Goal: Task Accomplishment & Management: Use online tool/utility

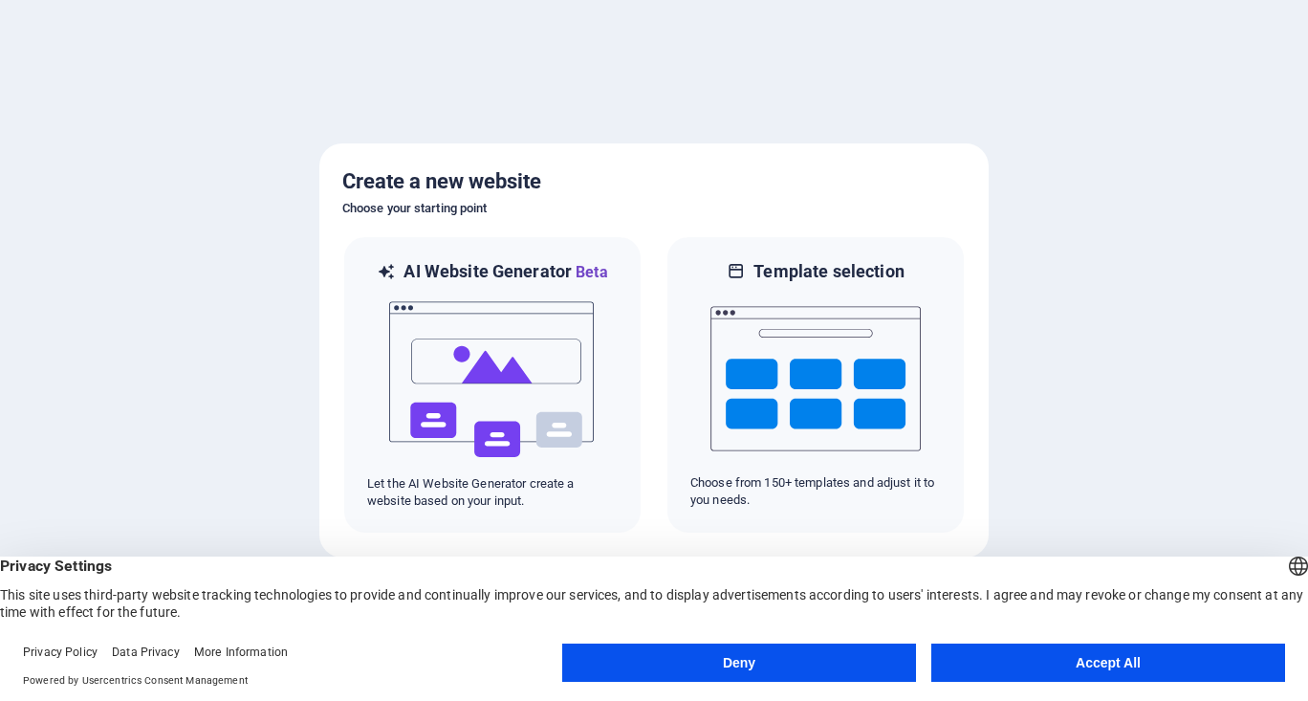
click at [1053, 654] on button "Accept All" at bounding box center [1109, 663] width 354 height 38
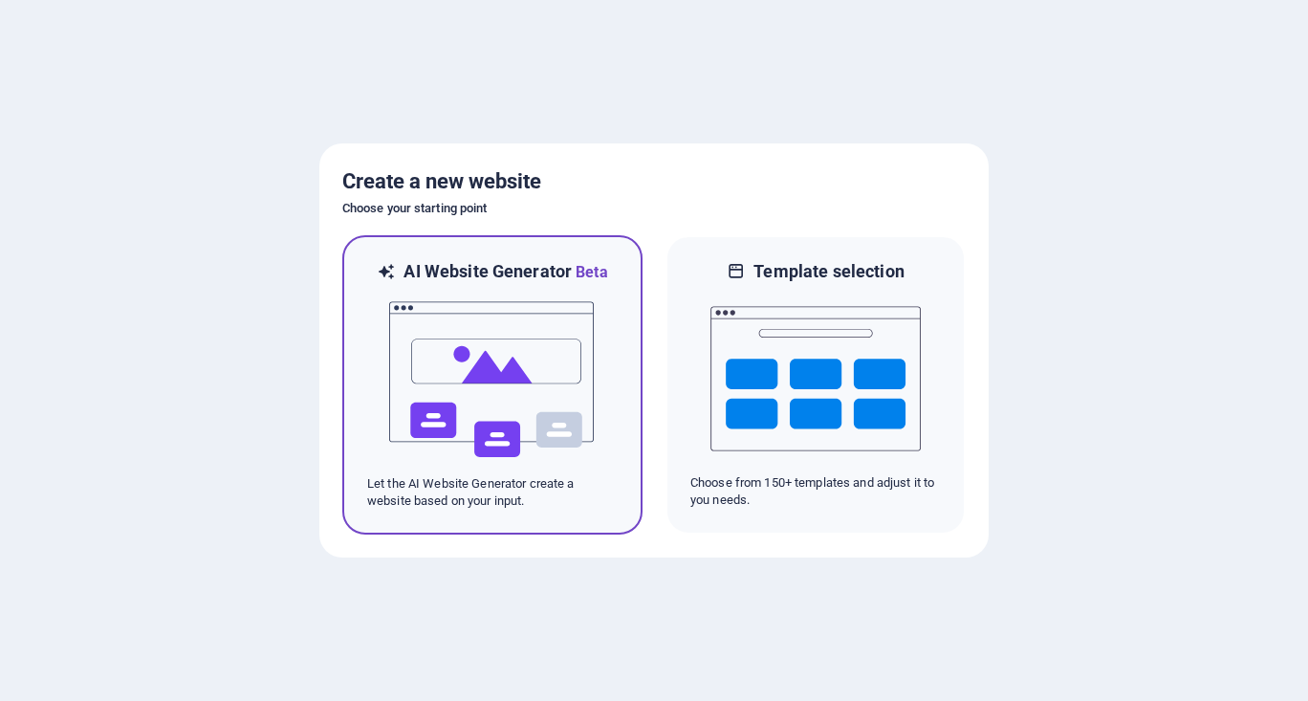
click at [374, 404] on div at bounding box center [492, 379] width 251 height 191
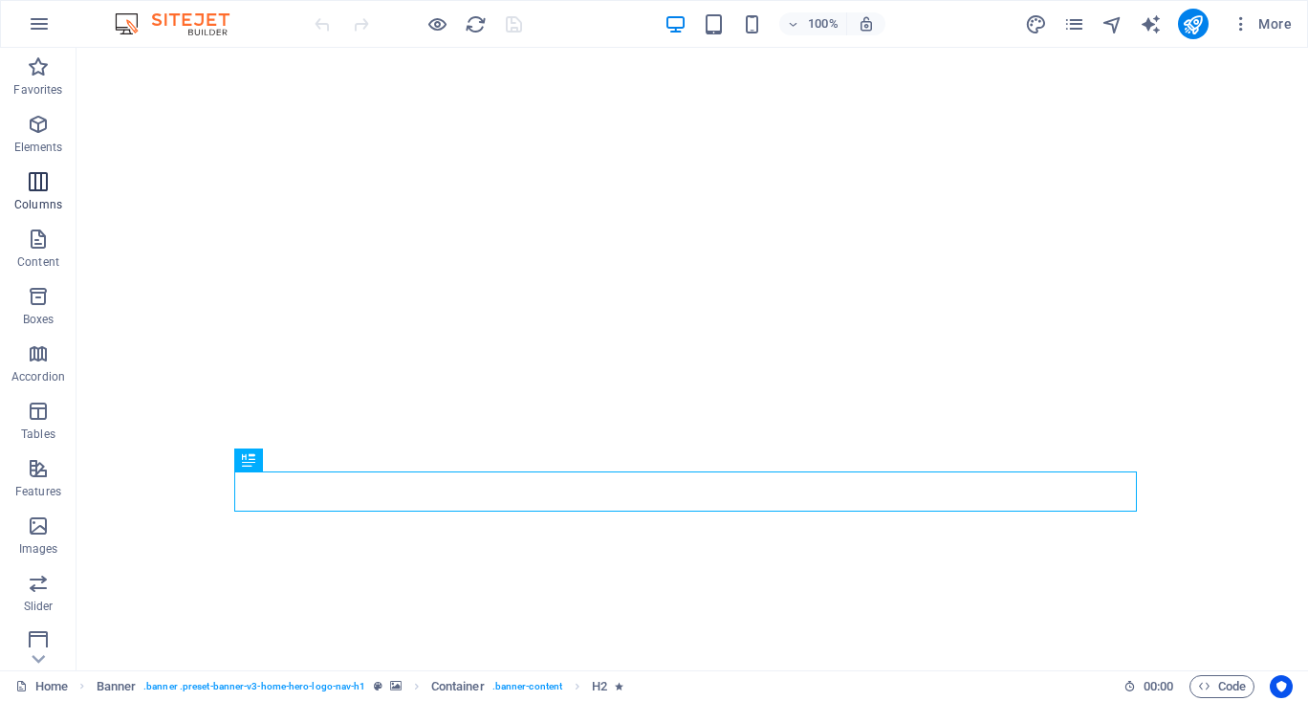
click at [33, 181] on icon "button" at bounding box center [38, 181] width 23 height 23
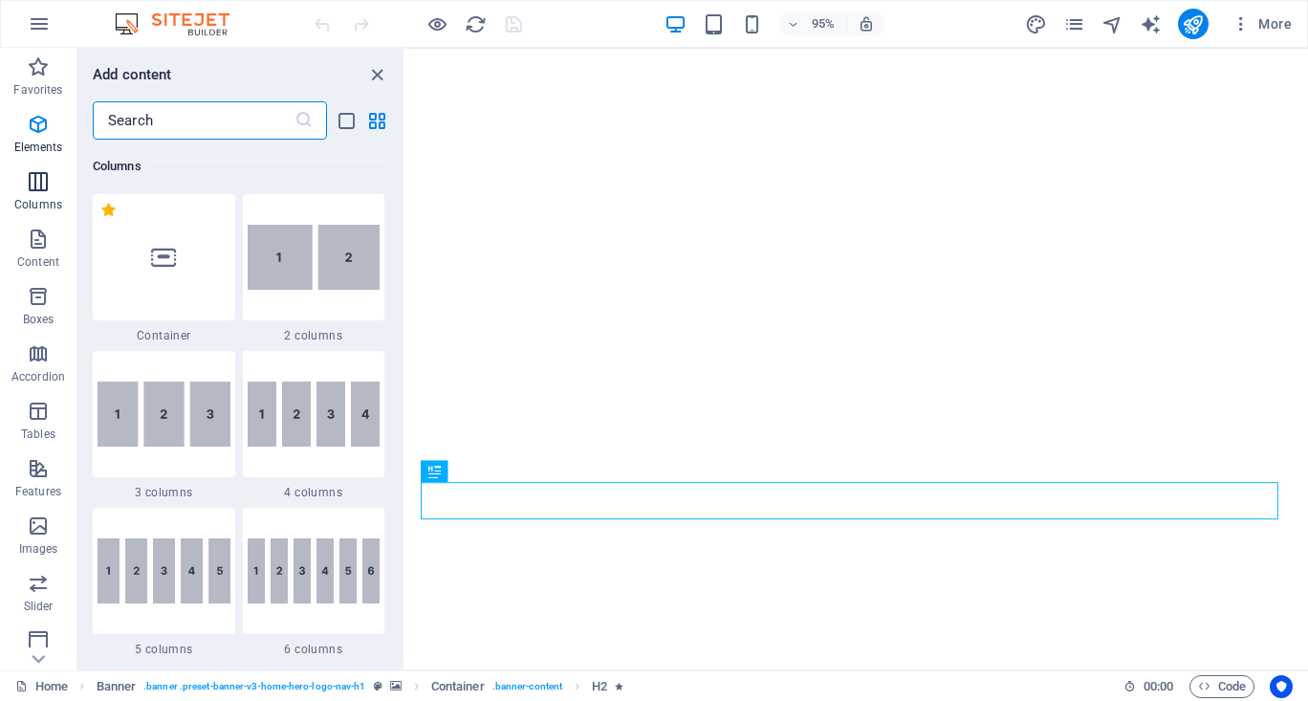
scroll to position [947, 0]
click at [33, 536] on icon "button" at bounding box center [38, 526] width 23 height 23
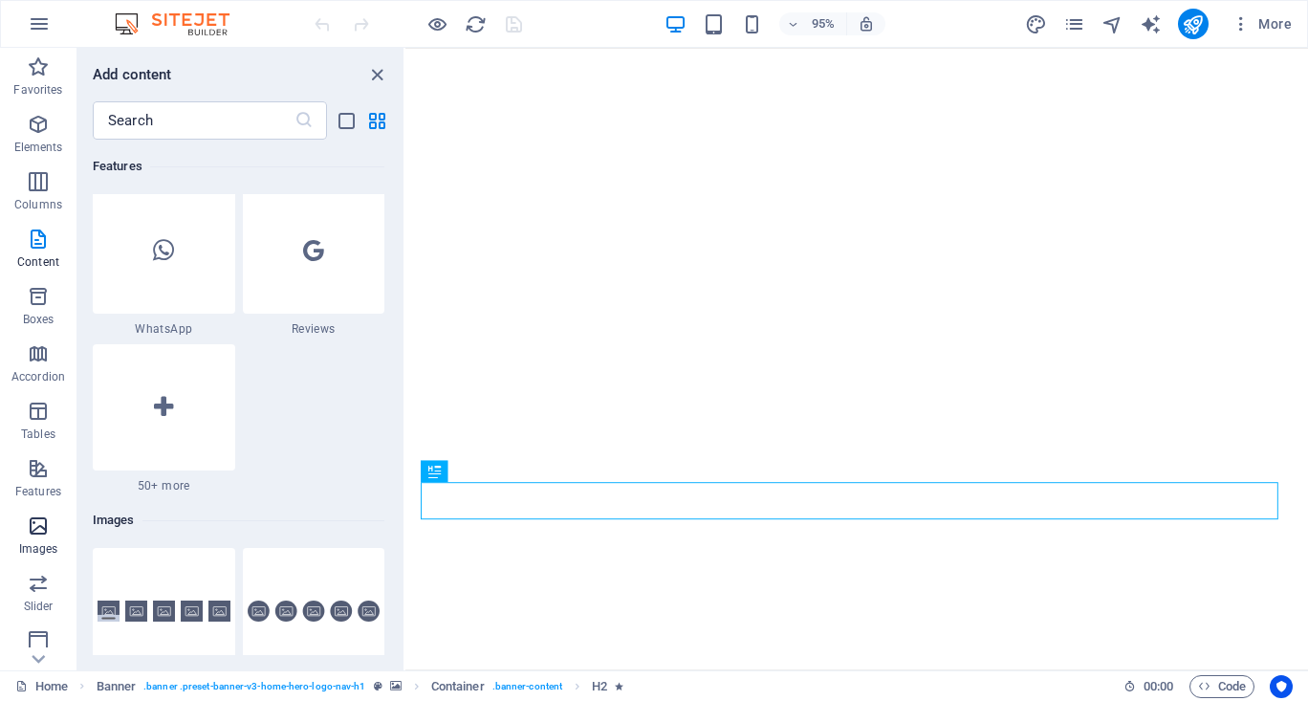
scroll to position [9699, 0]
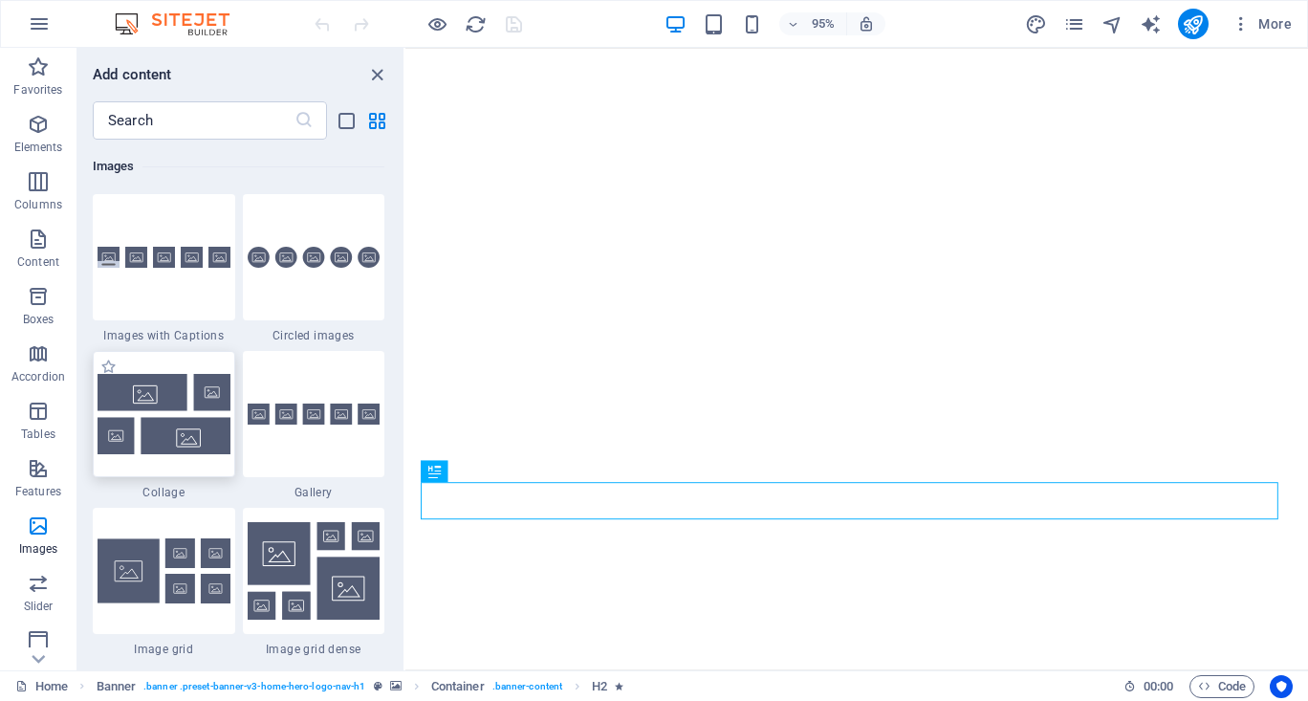
click at [178, 420] on div at bounding box center [164, 414] width 143 height 126
click at [406, 420] on div "Drag here to replace the existing content. Press “Ctrl” if you want to create a…" at bounding box center [857, 359] width 903 height 623
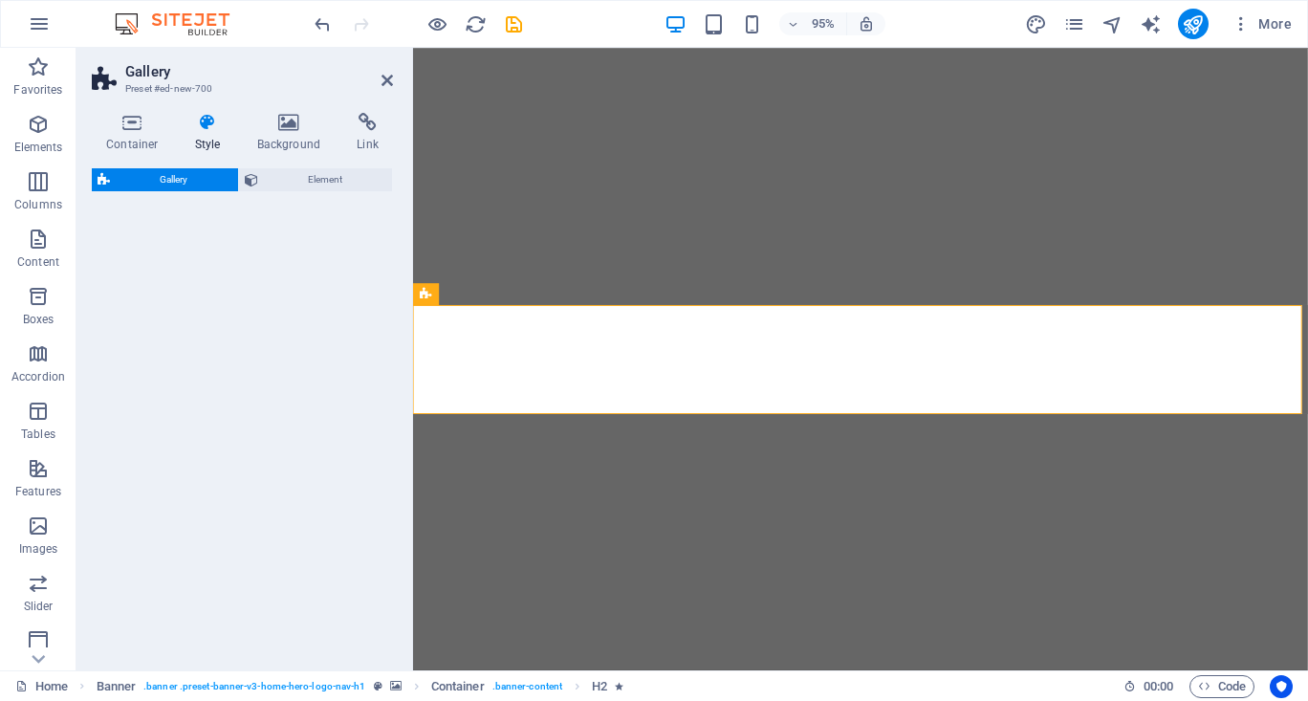
select select "rem"
select select "preset-gallery-v3-collage"
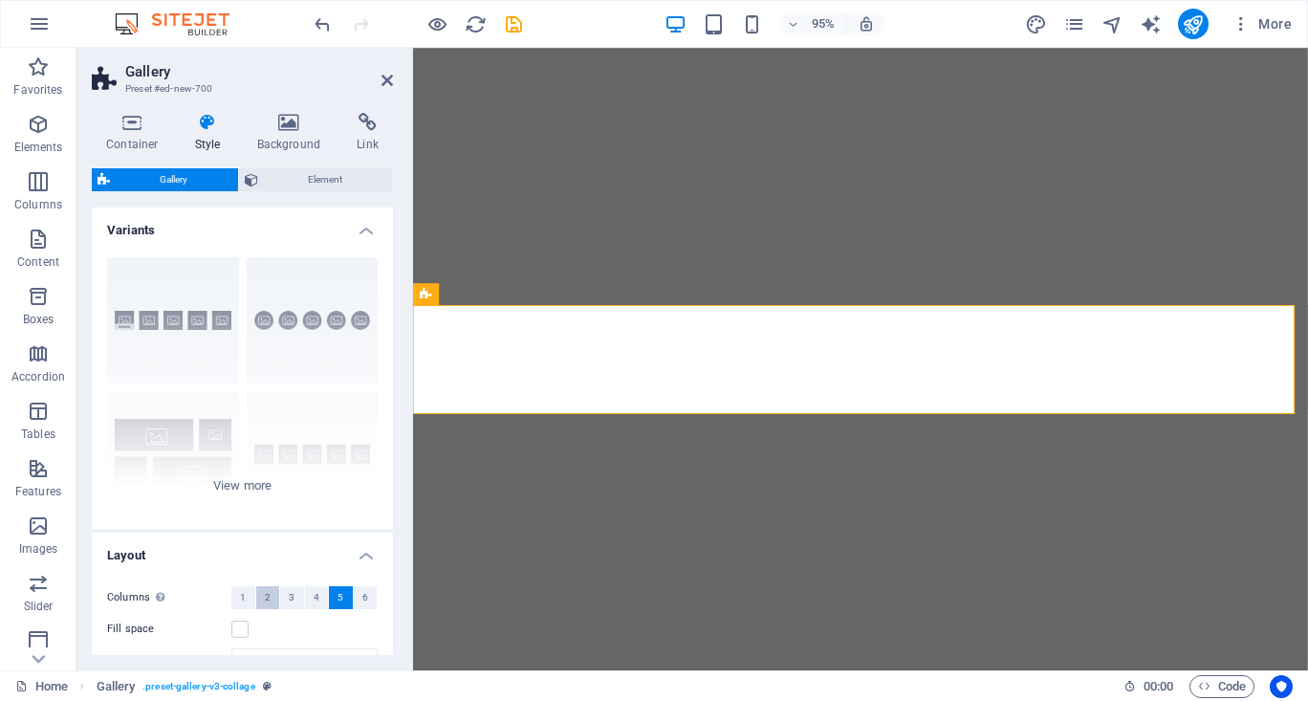
click at [259, 597] on button "2" at bounding box center [268, 597] width 24 height 23
click at [293, 596] on button "3" at bounding box center [292, 597] width 24 height 23
click at [322, 598] on button "4" at bounding box center [317, 597] width 24 height 23
click at [340, 596] on span "5" at bounding box center [341, 597] width 6 height 23
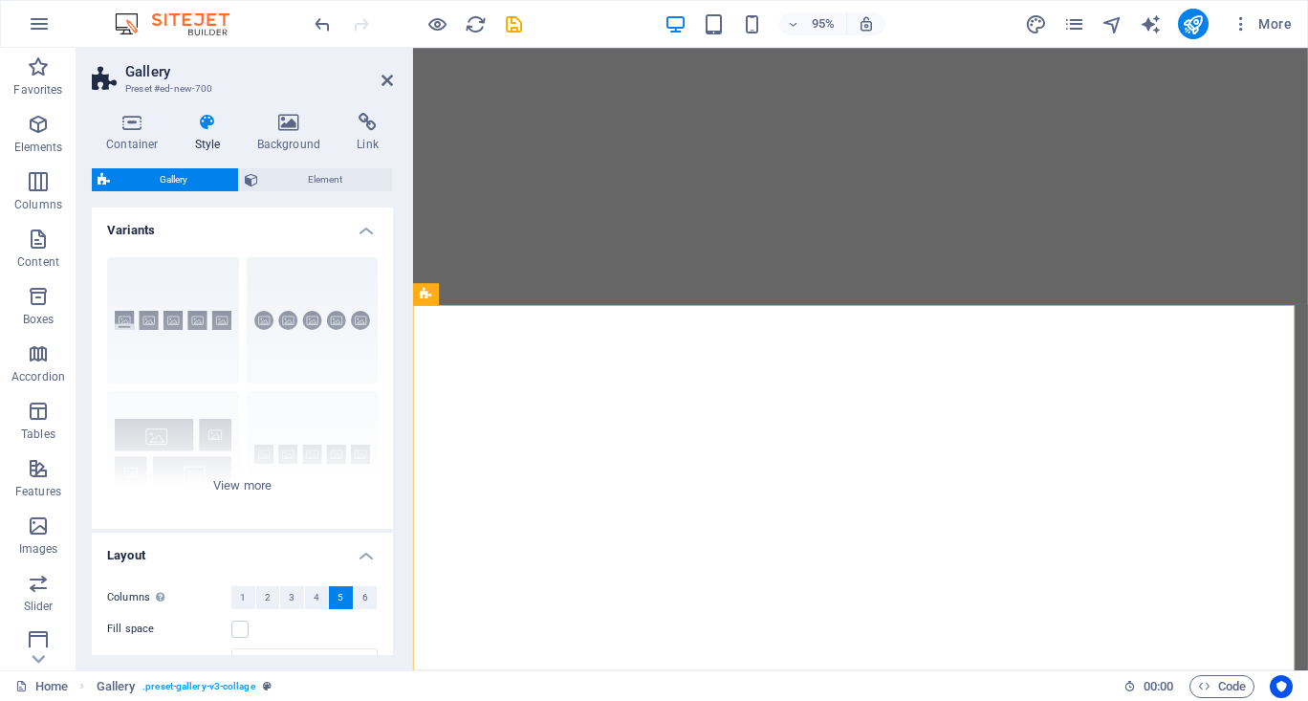
click at [363, 545] on h4 "Layout" at bounding box center [242, 550] width 301 height 34
click at [363, 603] on h4 "Gallery" at bounding box center [242, 605] width 301 height 46
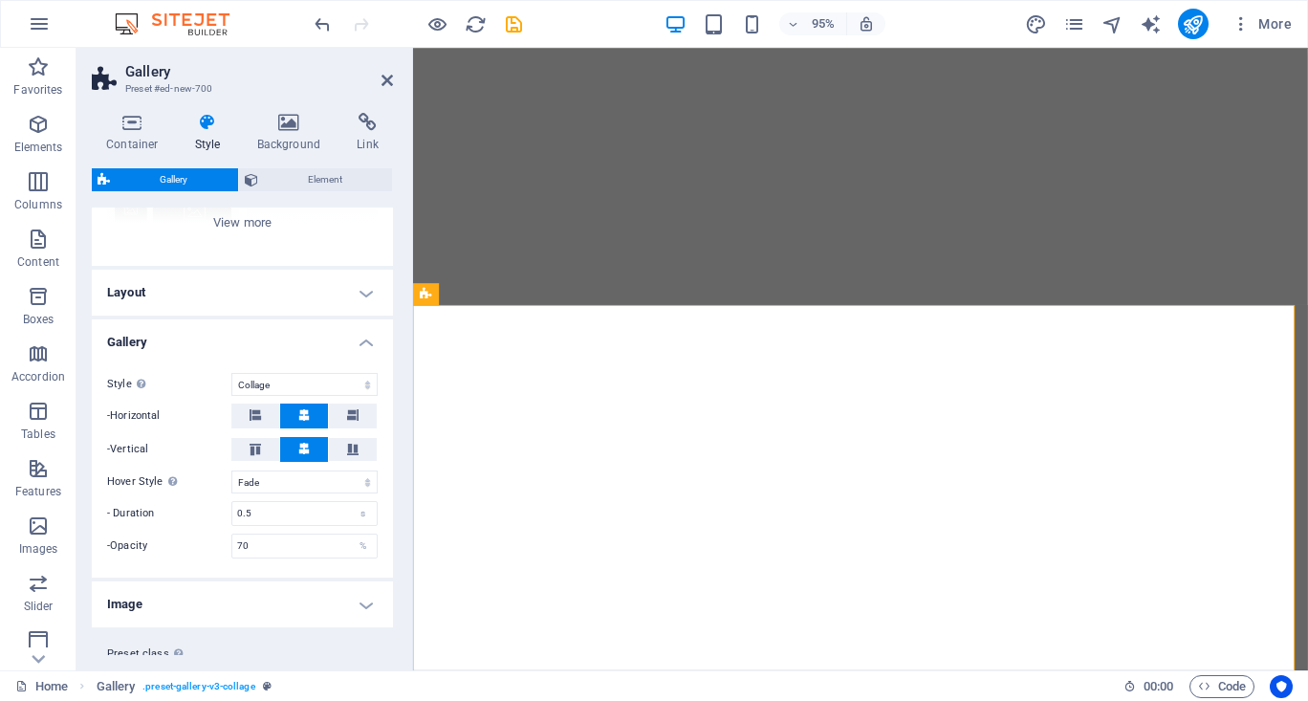
scroll to position [264, 0]
click at [250, 405] on span at bounding box center [255, 415] width 11 height 25
click at [311, 383] on select "Default Grid Grid reverse Grid shifted Collage" at bounding box center [304, 383] width 146 height 23
select select "grid"
click at [231, 372] on select "Default Grid Grid reverse Grid shifted Collage" at bounding box center [304, 383] width 146 height 23
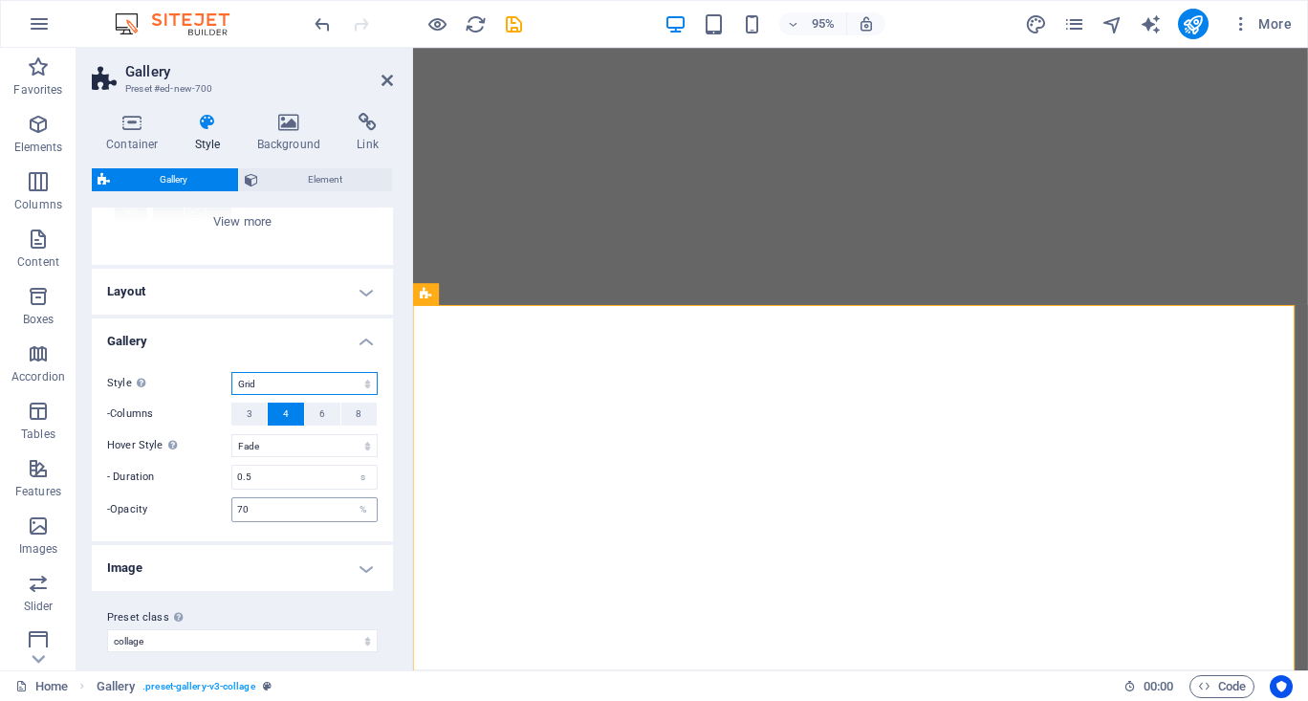
scroll to position [275, 0]
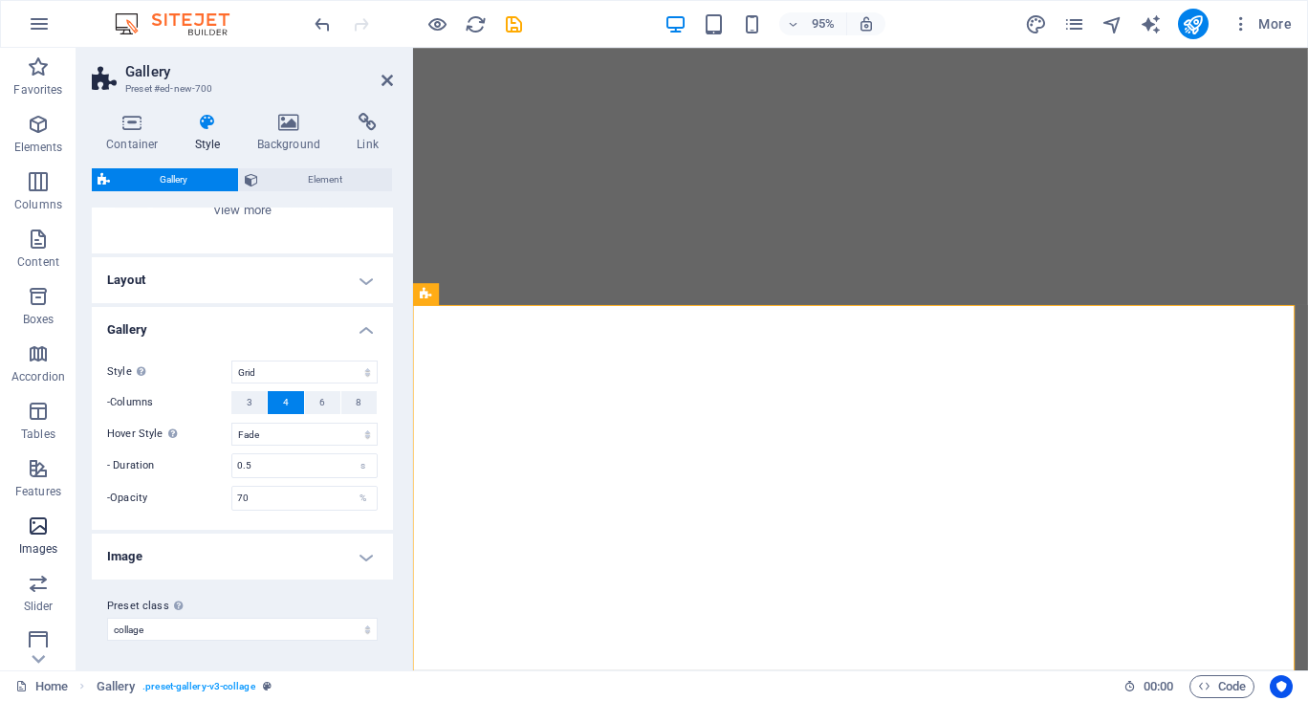
click at [33, 522] on icon "button" at bounding box center [38, 526] width 23 height 23
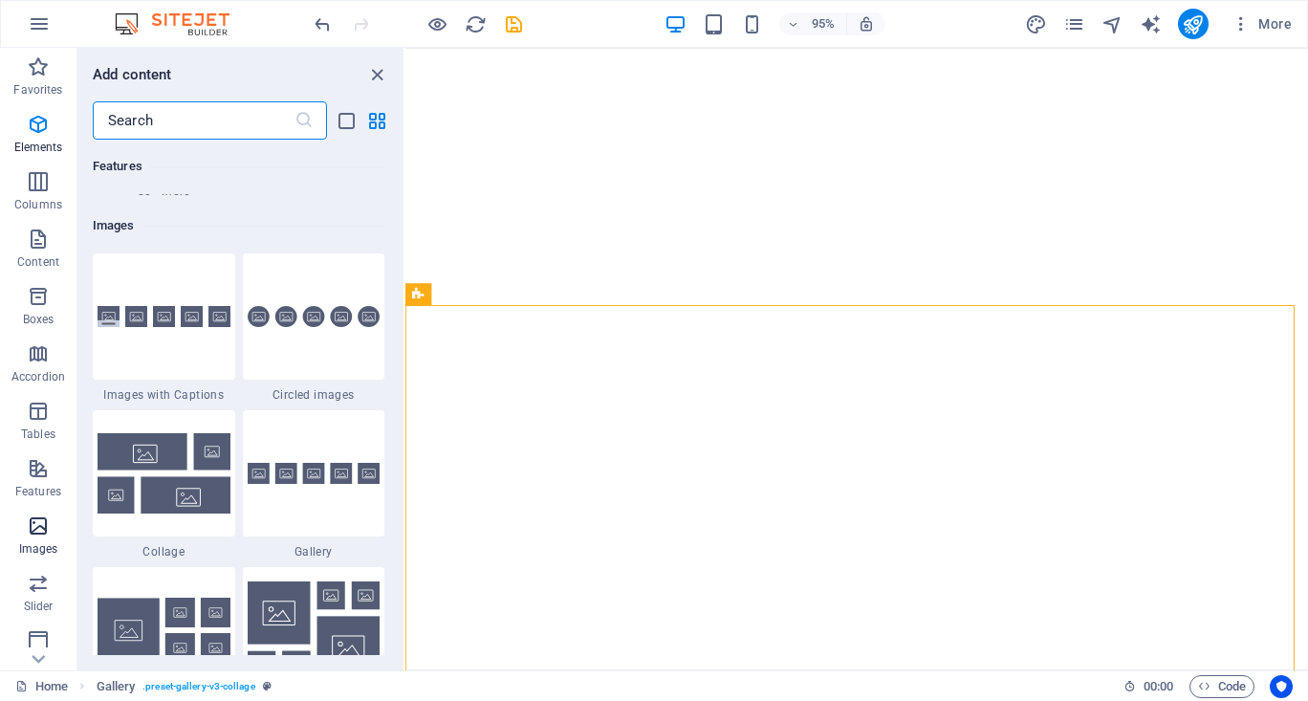
scroll to position [9699, 0]
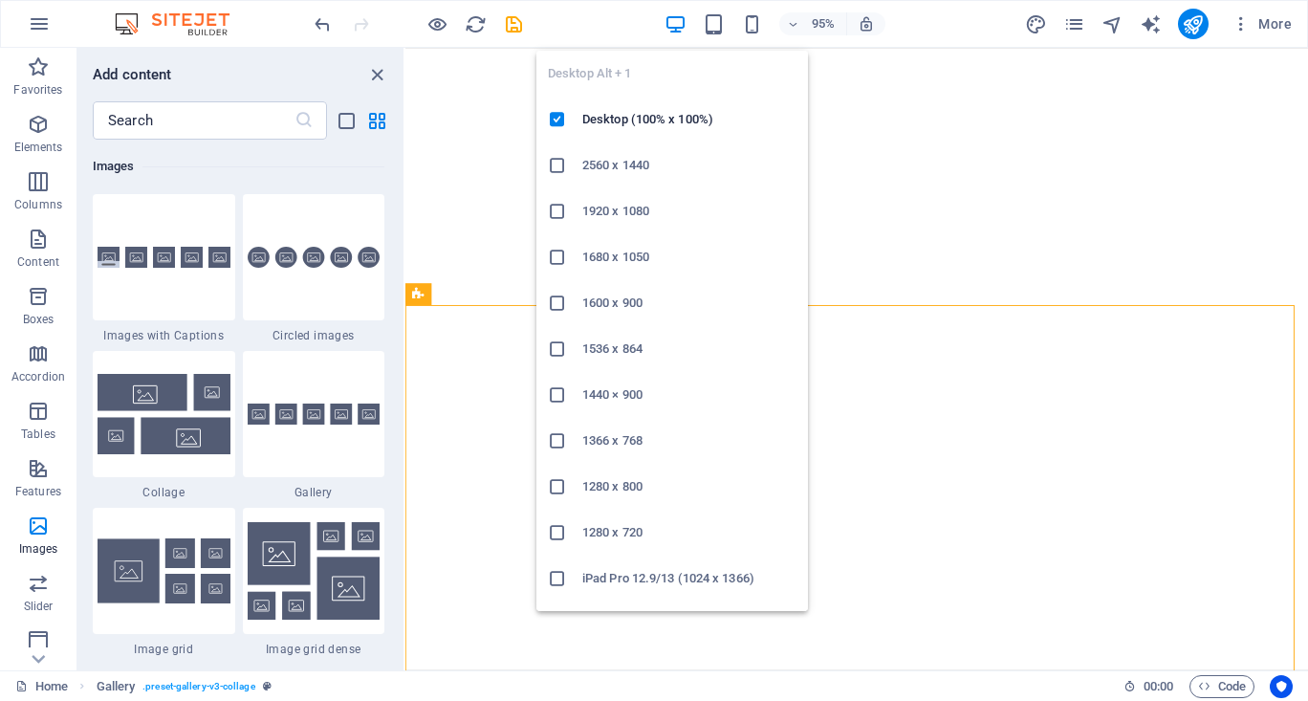
click at [568, 209] on div at bounding box center [565, 211] width 34 height 19
